Goal: Information Seeking & Learning: Learn about a topic

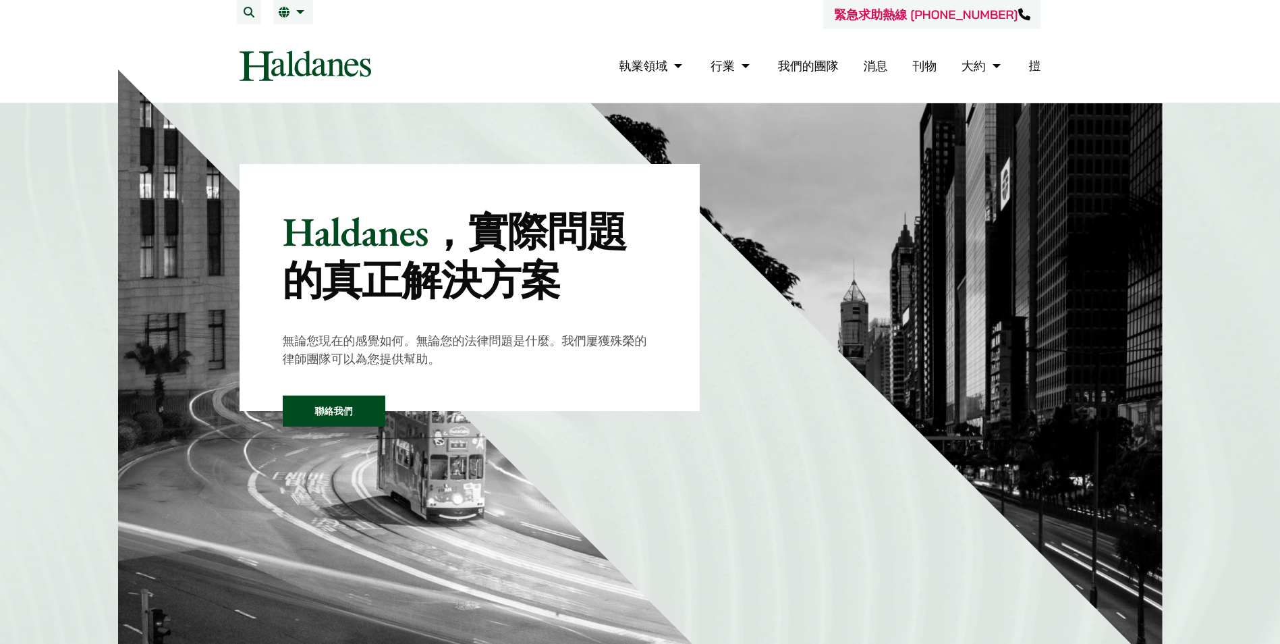
click at [1034, 67] on link "㨟" at bounding box center [1035, 66] width 12 height 16
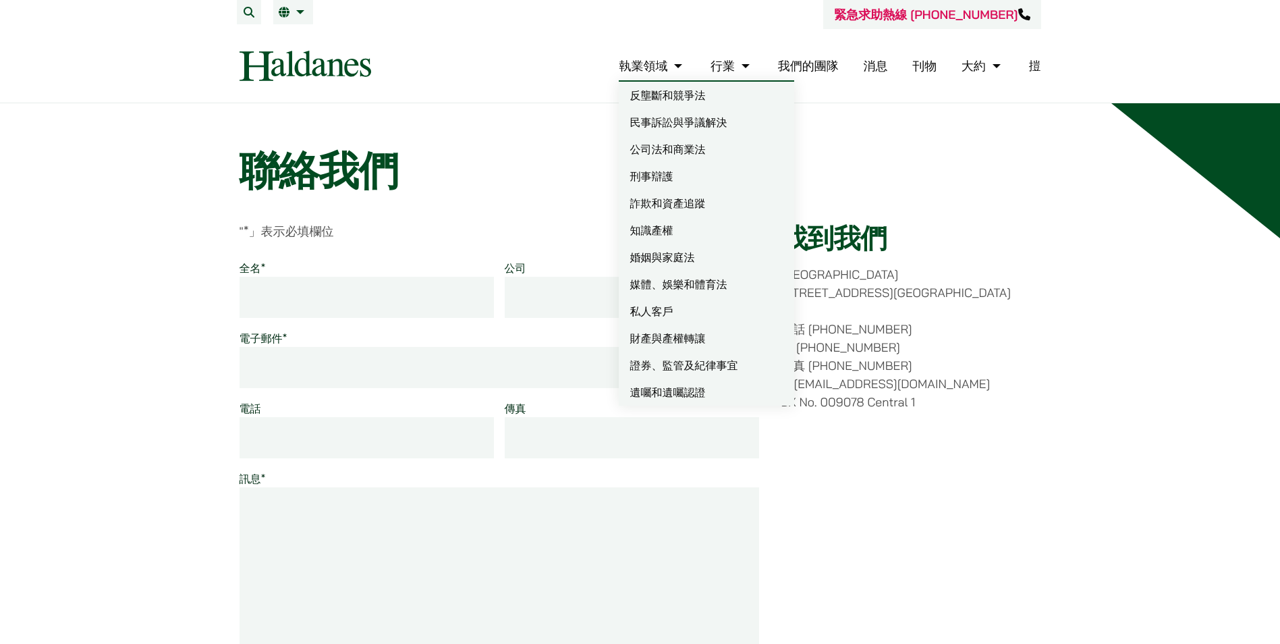
click at [663, 73] on link "執業領域" at bounding box center [652, 66] width 67 height 16
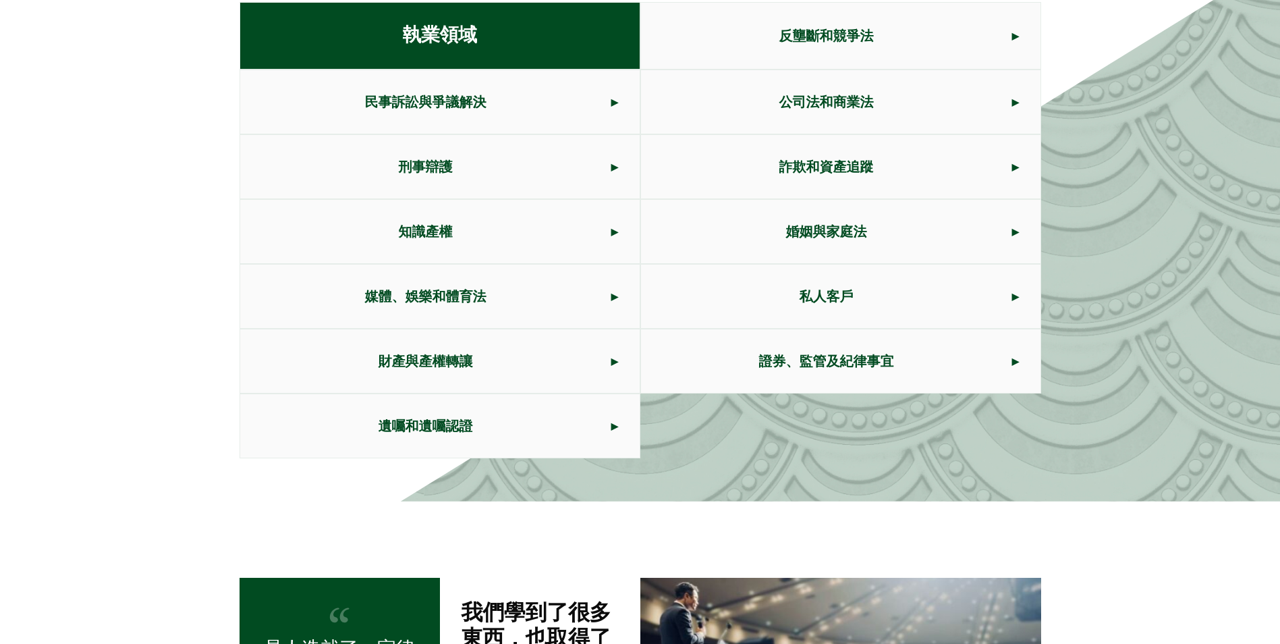
scroll to position [760, 0]
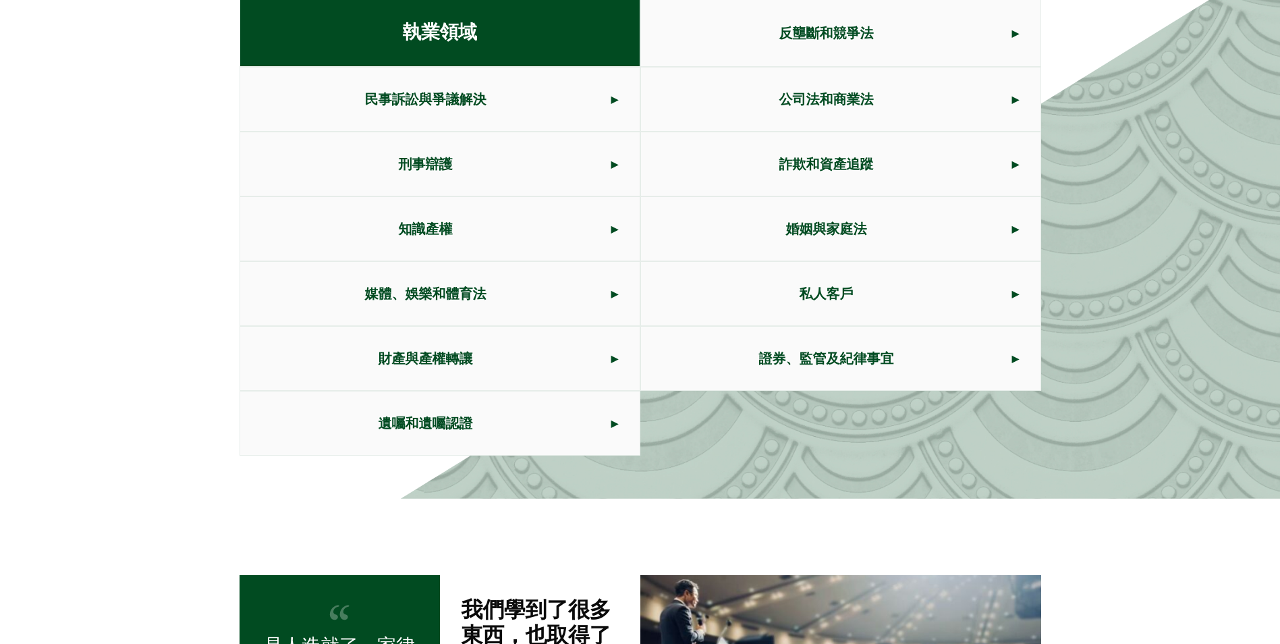
click at [394, 155] on span "刑事辯護" at bounding box center [425, 163] width 371 height 63
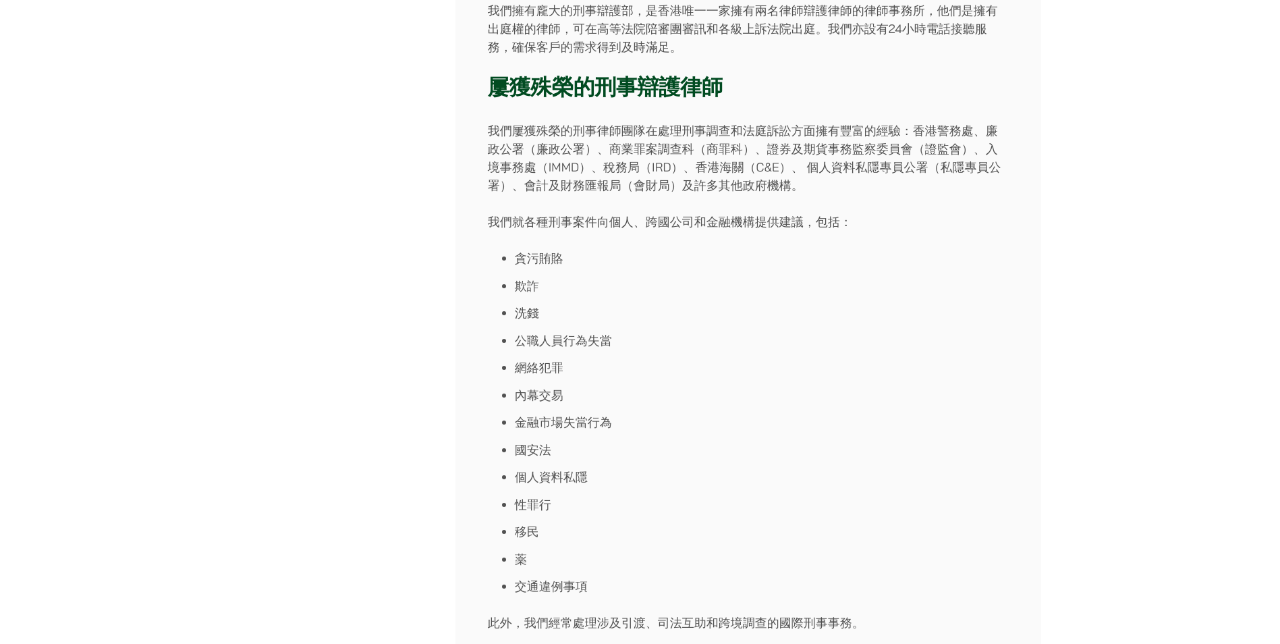
scroll to position [337, 0]
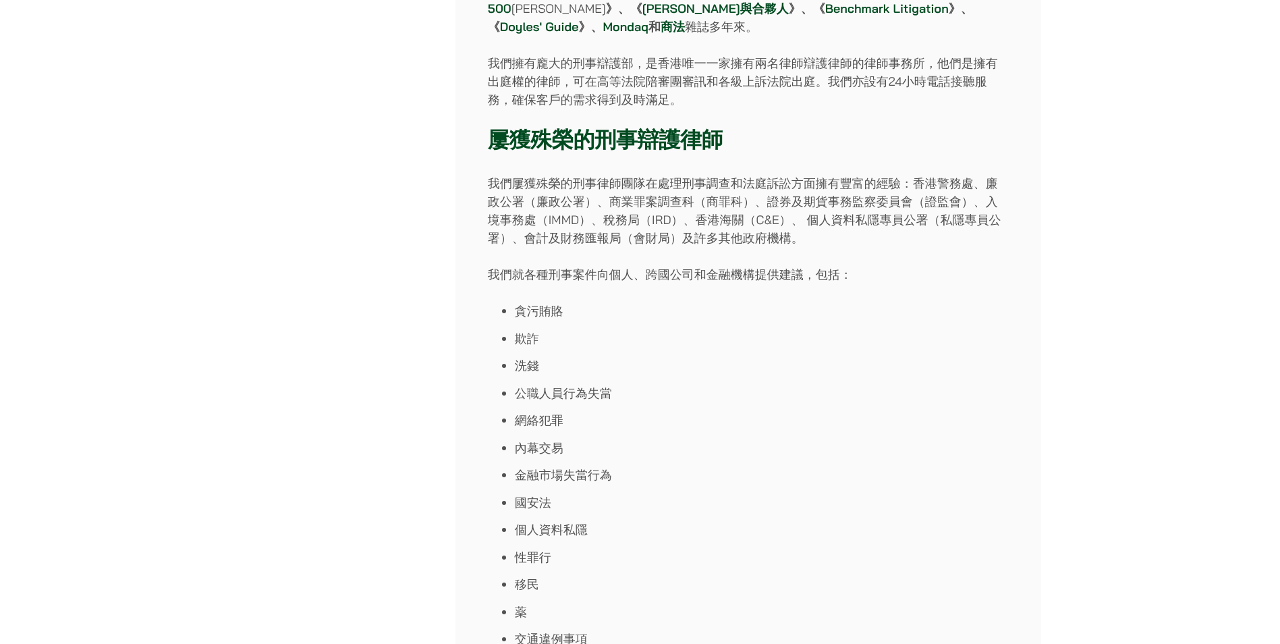
click at [572, 174] on p "我們屢獲殊榮的刑事律師團隊在處理刑事調查和法庭訴訟方面擁有豐富的經驗：香港警務處、廉政公署（廉政公署）、商業罪案調查科（商罪科）、證券及期貨事務監察委員會（證…" at bounding box center [748, 210] width 521 height 73
click at [609, 174] on p "我們屢獲殊榮的刑事律師團隊在處理刑事調查和法庭訴訟方面擁有豐富的經驗：香港警務處、廉政公署（廉政公署）、商業罪案調查科（商罪科）、證券及期貨事務監察委員會（證…" at bounding box center [748, 210] width 521 height 73
drag, startPoint x: 609, startPoint y: 164, endPoint x: 576, endPoint y: 164, distance: 33.7
click at [576, 174] on p "我們屢獲殊榮的刑事律師團隊在處理刑事調查和法庭訴訟方面擁有豐富的經驗：香港警務處、廉政公署（廉政公署）、商業罪案調查科（商罪科）、證券及期貨事務監察委員會（證…" at bounding box center [748, 210] width 521 height 73
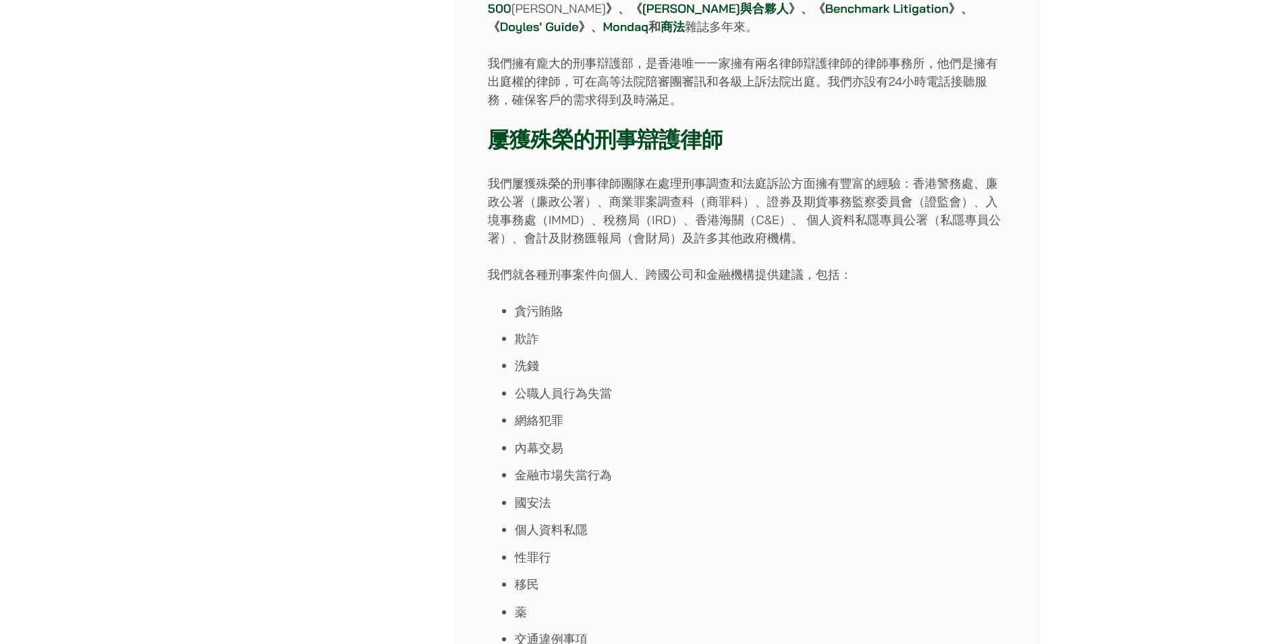
click at [576, 174] on p "我們屢獲殊榮的刑事律師團隊在處理刑事調查和法庭訴訟方面擁有豐富的經驗：香港警務處、廉政公署（廉政公署）、商業罪案調查科（商罪科）、證券及期貨事務監察委員會（證…" at bounding box center [748, 210] width 521 height 73
click at [573, 174] on p "我們屢獲殊榮的刑事律師團隊在處理刑事調查和法庭訴訟方面擁有豐富的經驗：香港警務處、廉政公署（廉政公署）、商業罪案調查科（商罪科）、證券及期貨事務監察委員會（證…" at bounding box center [748, 210] width 521 height 73
click at [574, 174] on p "我們屢獲殊榮的刑事律師團隊在處理刑事調查和法庭訴訟方面擁有豐富的經驗：香港警務處、廉政公署（廉政公署）、商業罪案調查科（商罪科）、證券及期貨事務監察委員會（證…" at bounding box center [748, 210] width 521 height 73
click at [596, 174] on p "我們屢獲殊榮的刑事律師團隊在處理刑事調查和法庭訴訟方面擁有豐富的經驗：香港警務處、廉政公署（廉政公署）、商業罪案調查科（商罪科）、證券及期貨事務監察委員會（證…" at bounding box center [748, 210] width 521 height 73
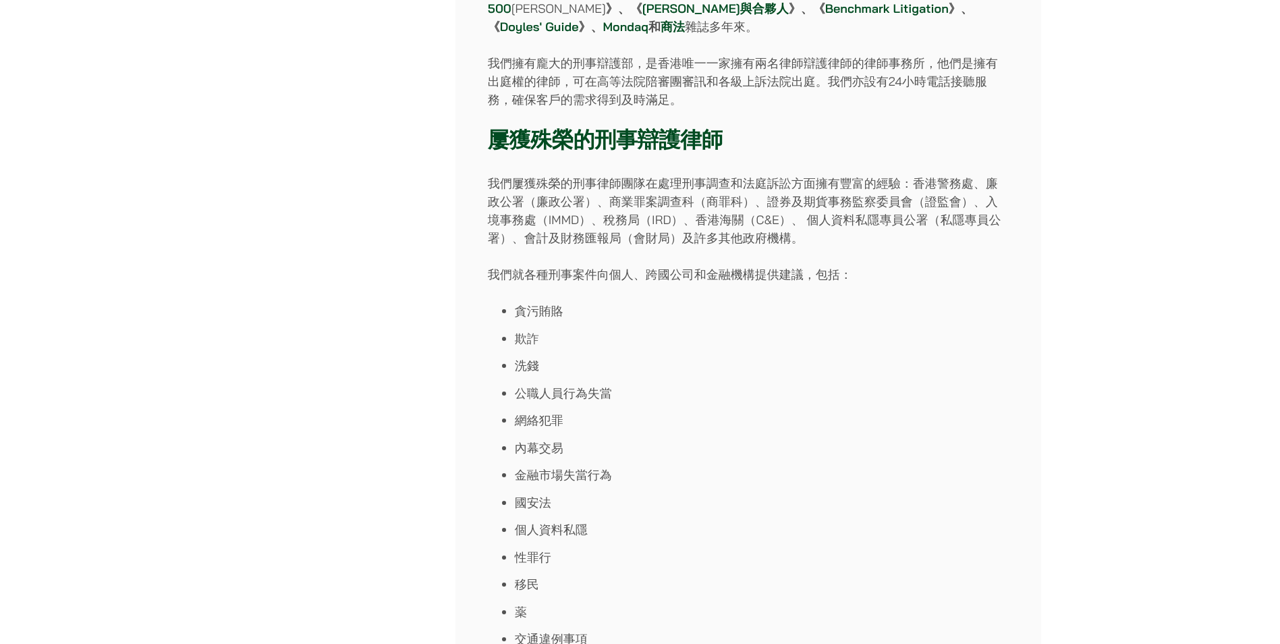
click at [569, 174] on p "我們屢獲殊榮的刑事律師團隊在處理刑事調查和法庭訴訟方面擁有豐富的經驗：香港警務處、廉政公署（廉政公署）、商業罪案調查科（商罪科）、證券及期貨事務監察委員會（證…" at bounding box center [748, 210] width 521 height 73
click at [591, 174] on p "我們屢獲殊榮的刑事律師團隊在處理刑事調查和法庭訴訟方面擁有豐富的經驗：香港警務處、廉政公署（廉政公署）、商業罪案調查科（商罪科）、證券及期貨事務監察委員會（證…" at bounding box center [748, 210] width 521 height 73
drag, startPoint x: 591, startPoint y: 169, endPoint x: 578, endPoint y: 169, distance: 12.8
click at [591, 174] on p "我們屢獲殊榮的刑事律師團隊在處理刑事調查和法庭訴訟方面擁有豐富的經驗：香港警務處、廉政公署（廉政公署）、商業罪案調查科（商罪科）、證券及期貨事務監察委員會（證…" at bounding box center [748, 210] width 521 height 73
click at [571, 174] on p "我們屢獲殊榮的刑事律師團隊在處理刑事調查和法庭訴訟方面擁有豐富的經驗：香港警務處、廉政公署（廉政公署）、商業罪案調查科（商罪科）、證券及期貨事務監察委員會（證…" at bounding box center [748, 210] width 521 height 73
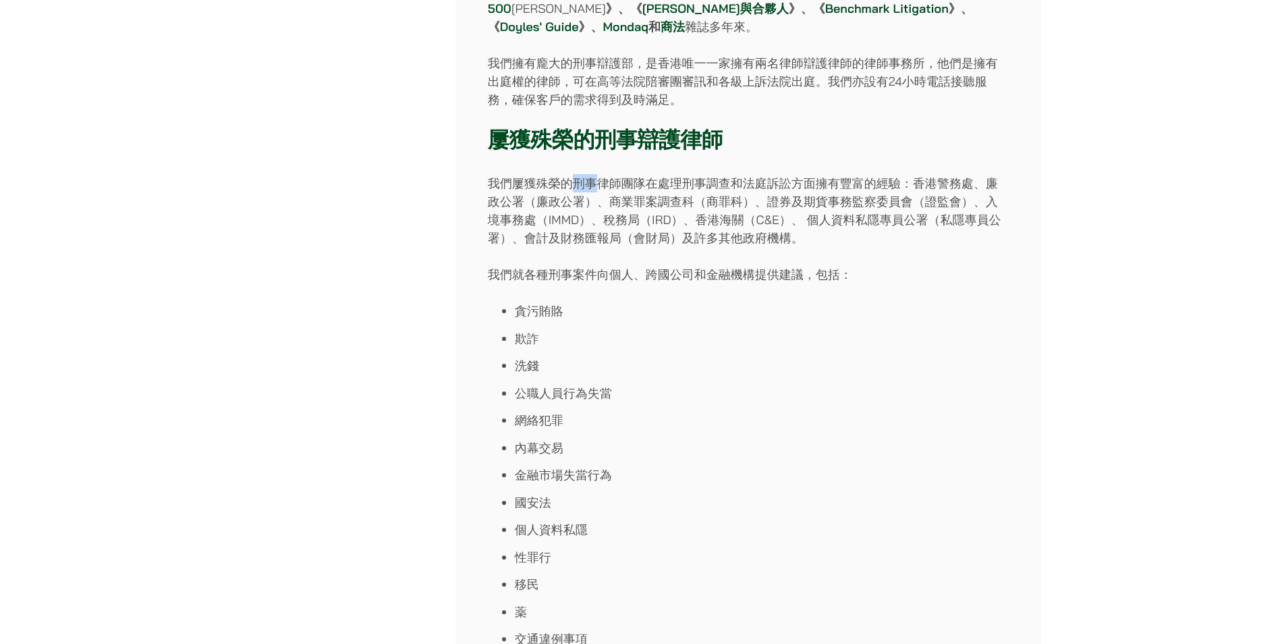
click at [571, 174] on p "我們屢獲殊榮的刑事律師團隊在處理刑事調查和法庭訴訟方面擁有豐富的經驗：香港警務處、廉政公署（廉政公署）、商業罪案調查科（商罪科）、證券及期貨事務監察委員會（證…" at bounding box center [748, 210] width 521 height 73
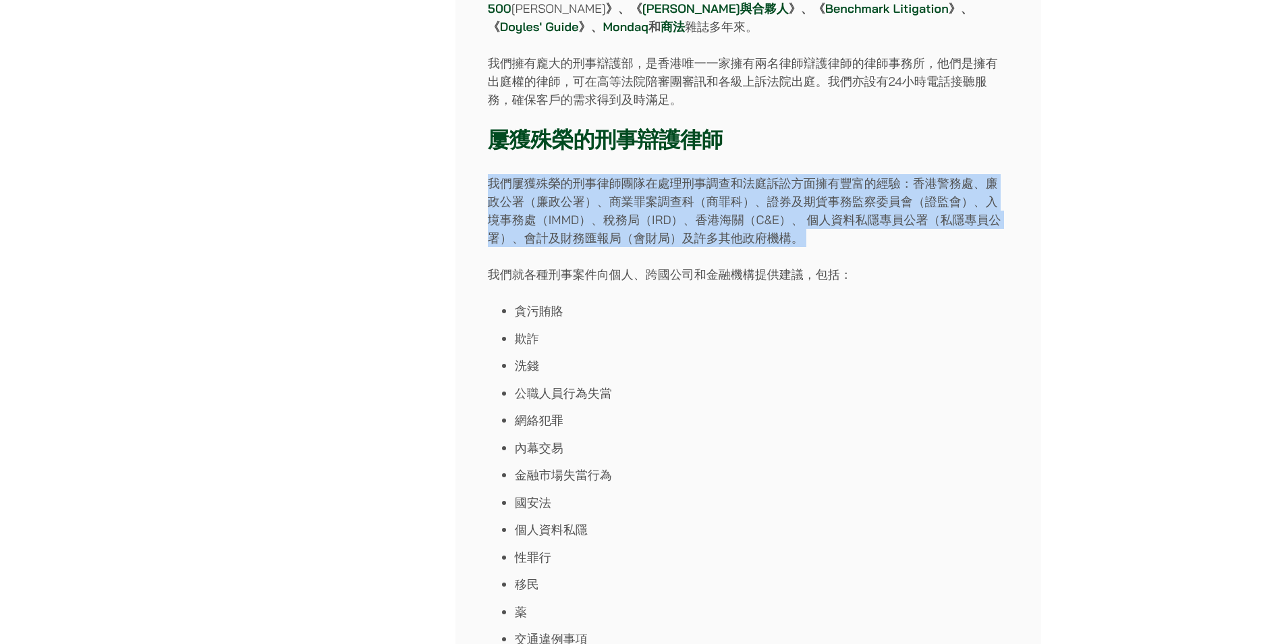
click at [571, 174] on p "我們屢獲殊榮的刑事律師團隊在處理刑事調查和法庭訴訟方面擁有豐富的經驗：香港警務處、廉政公署（廉政公署）、商業罪案調查科（商罪科）、證券及期貨事務監察委員會（證…" at bounding box center [748, 210] width 521 height 73
copy div "我們屢獲殊榮的刑事律師團隊在處理刑事調查和法庭訴訟方面擁有豐富的經驗：香港警務處、廉政公署（廉政公署）、商業罪案調查科（商罪科）、證券及期貨事務監察委員會（證…"
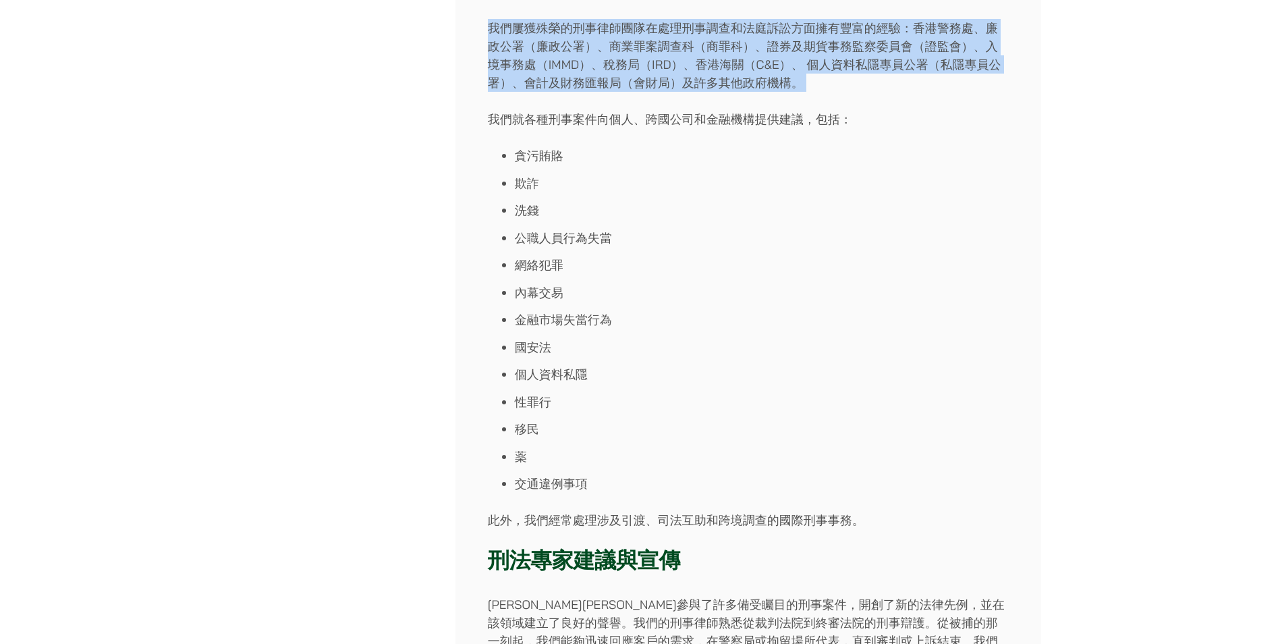
scroll to position [472, 0]
